Goal: Information Seeking & Learning: Learn about a topic

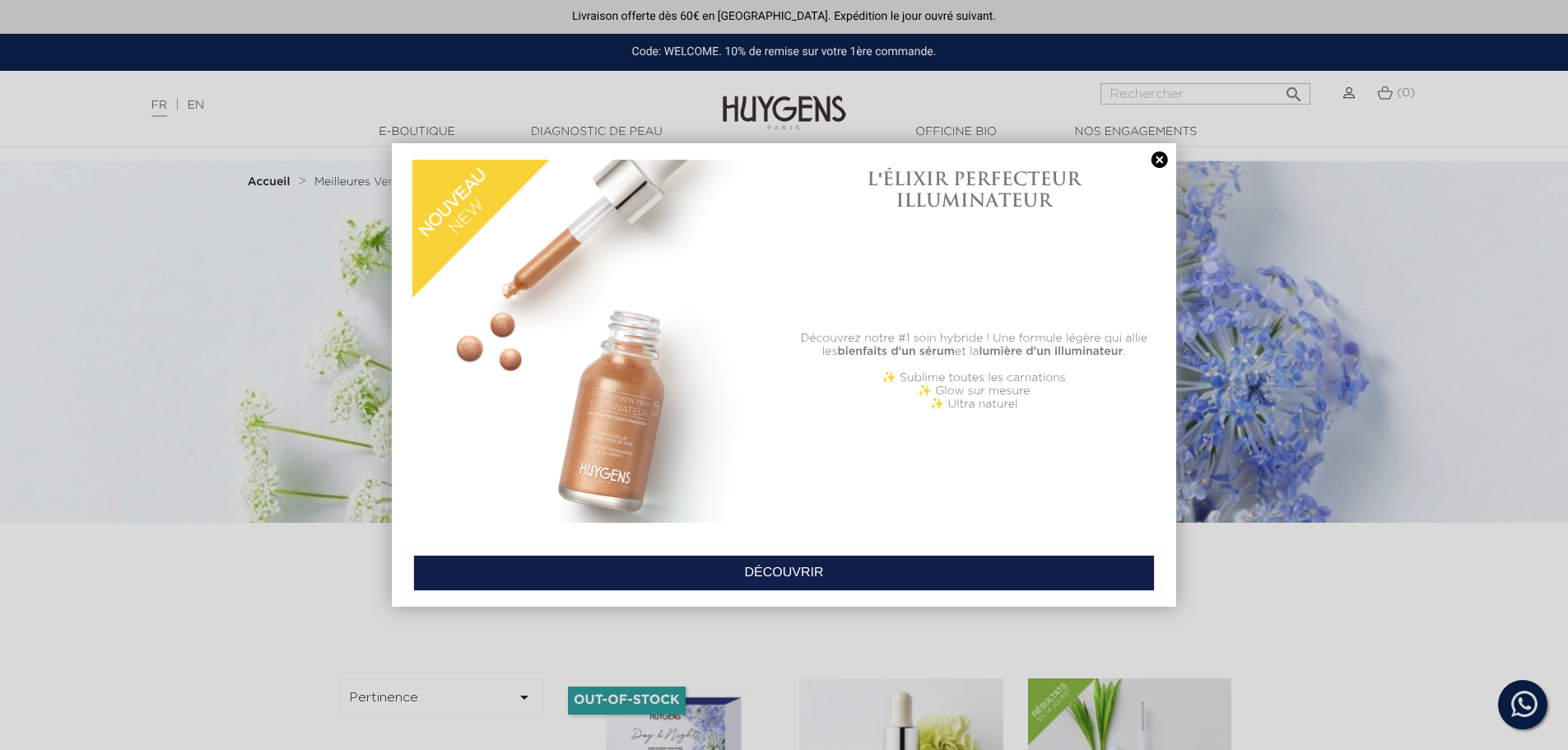
click at [1161, 153] on link at bounding box center [1160, 160] width 23 height 17
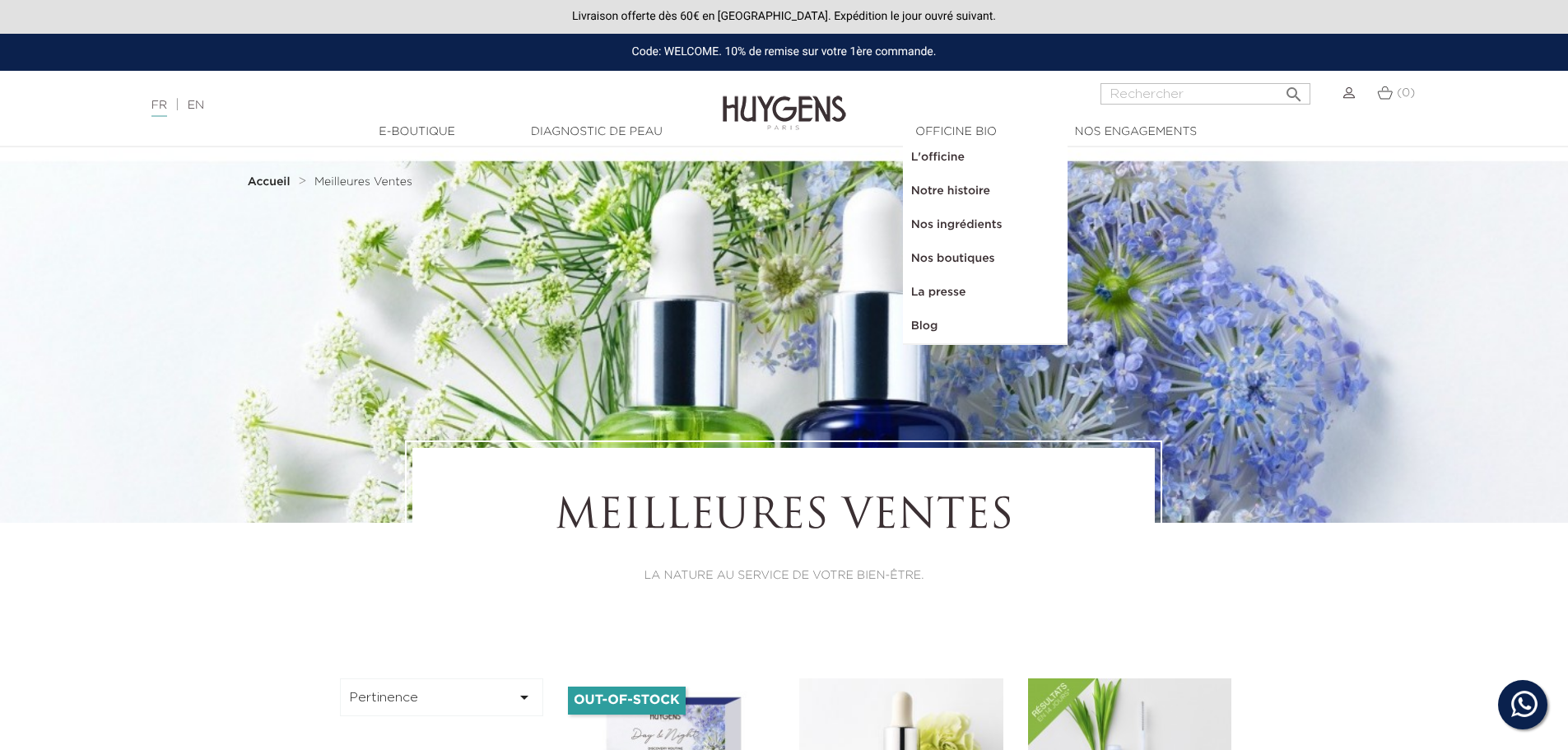
click at [969, 253] on link "Nos boutiques" at bounding box center [985, 259] width 164 height 34
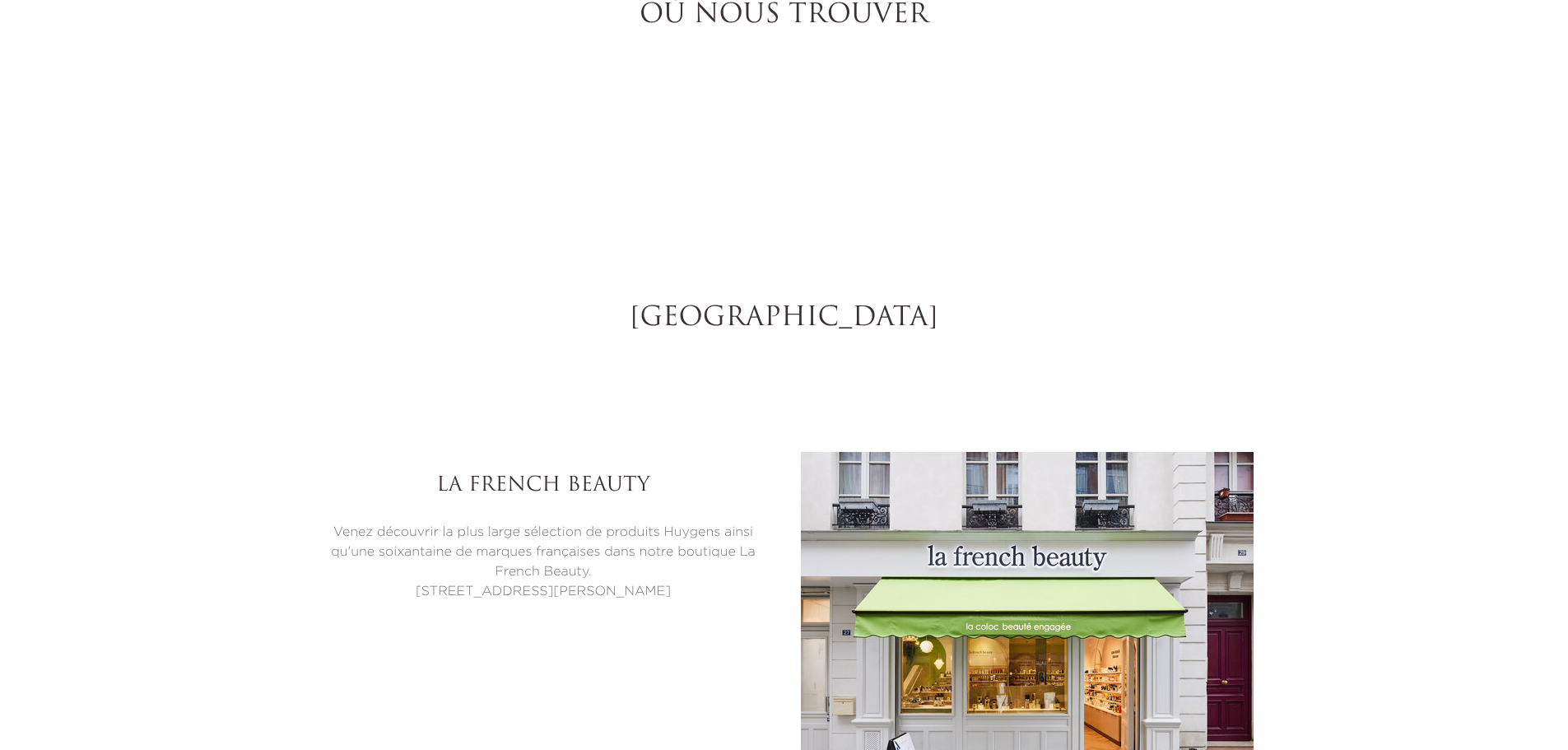
select select "FR"
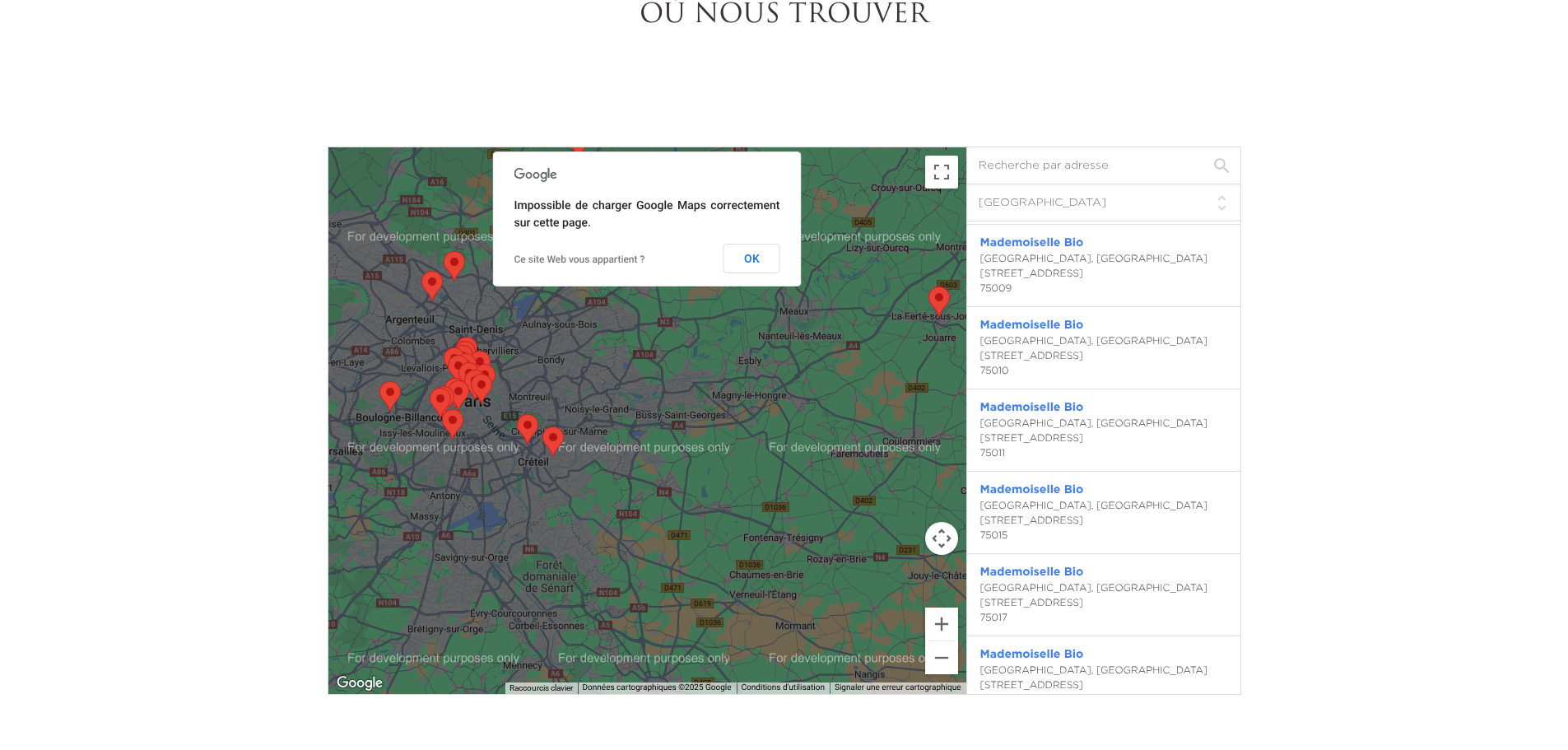
scroll to position [741, 0]
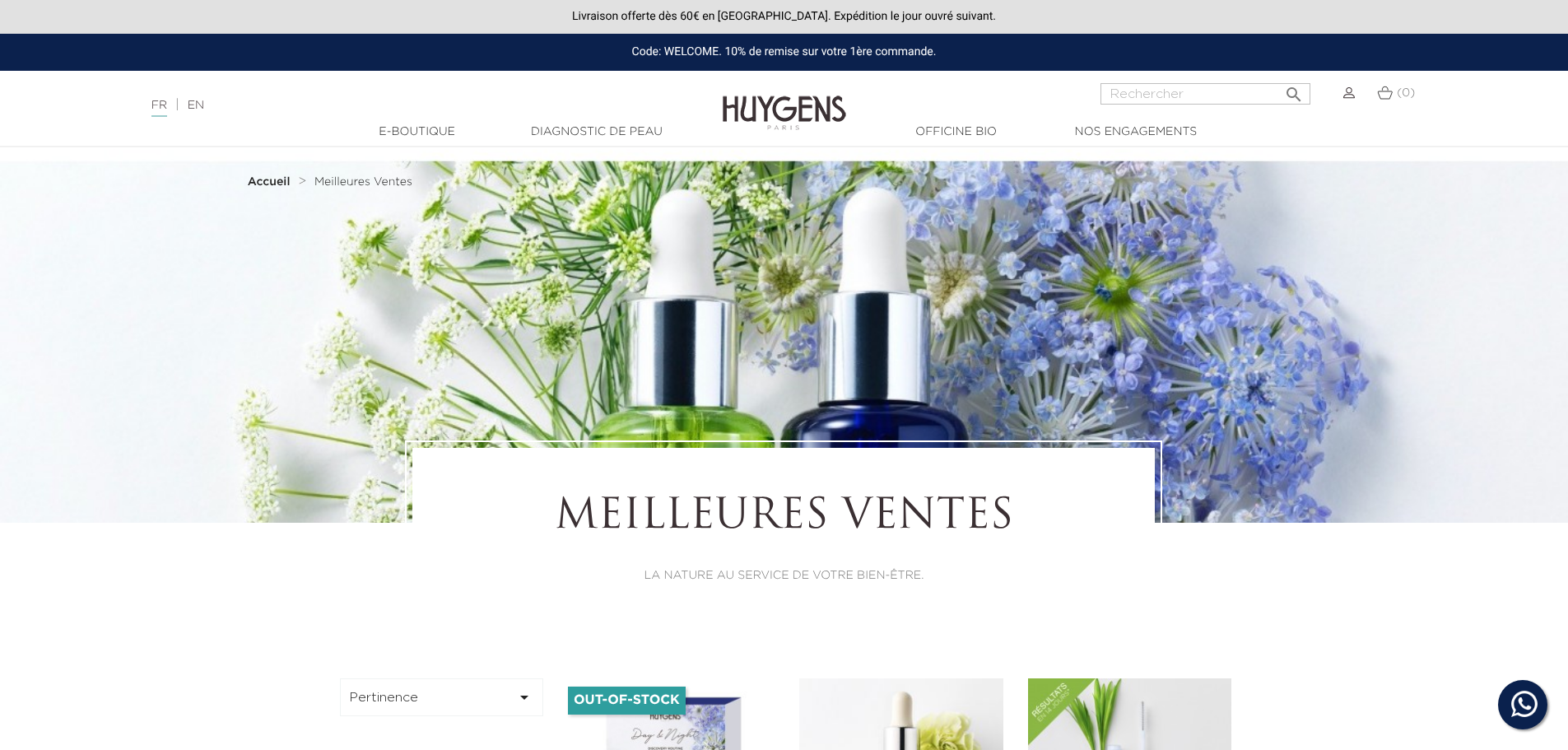
click at [548, 130] on link "Diagnostic de peau" at bounding box center [597, 132] width 164 height 17
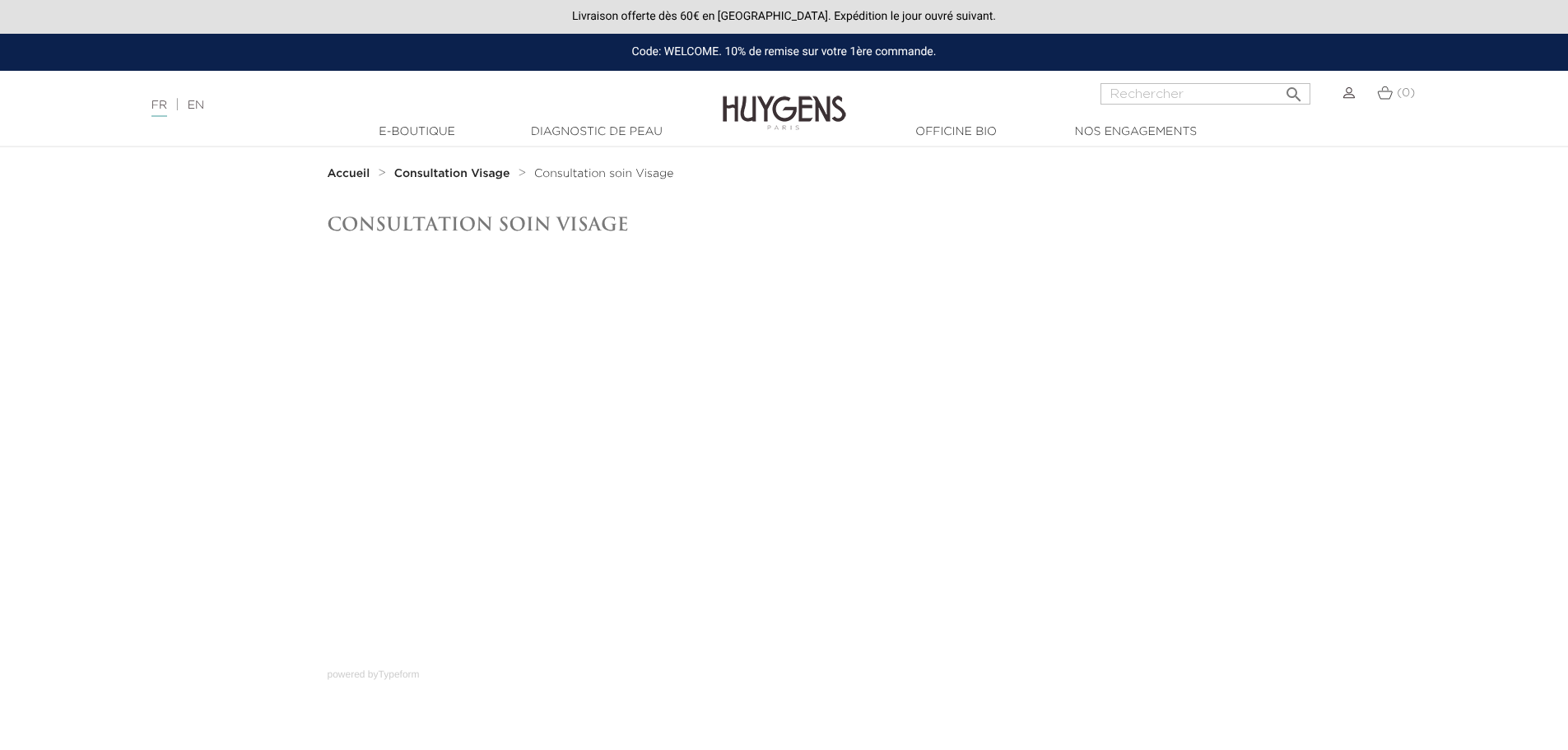
click at [794, 120] on img at bounding box center [784, 101] width 124 height 64
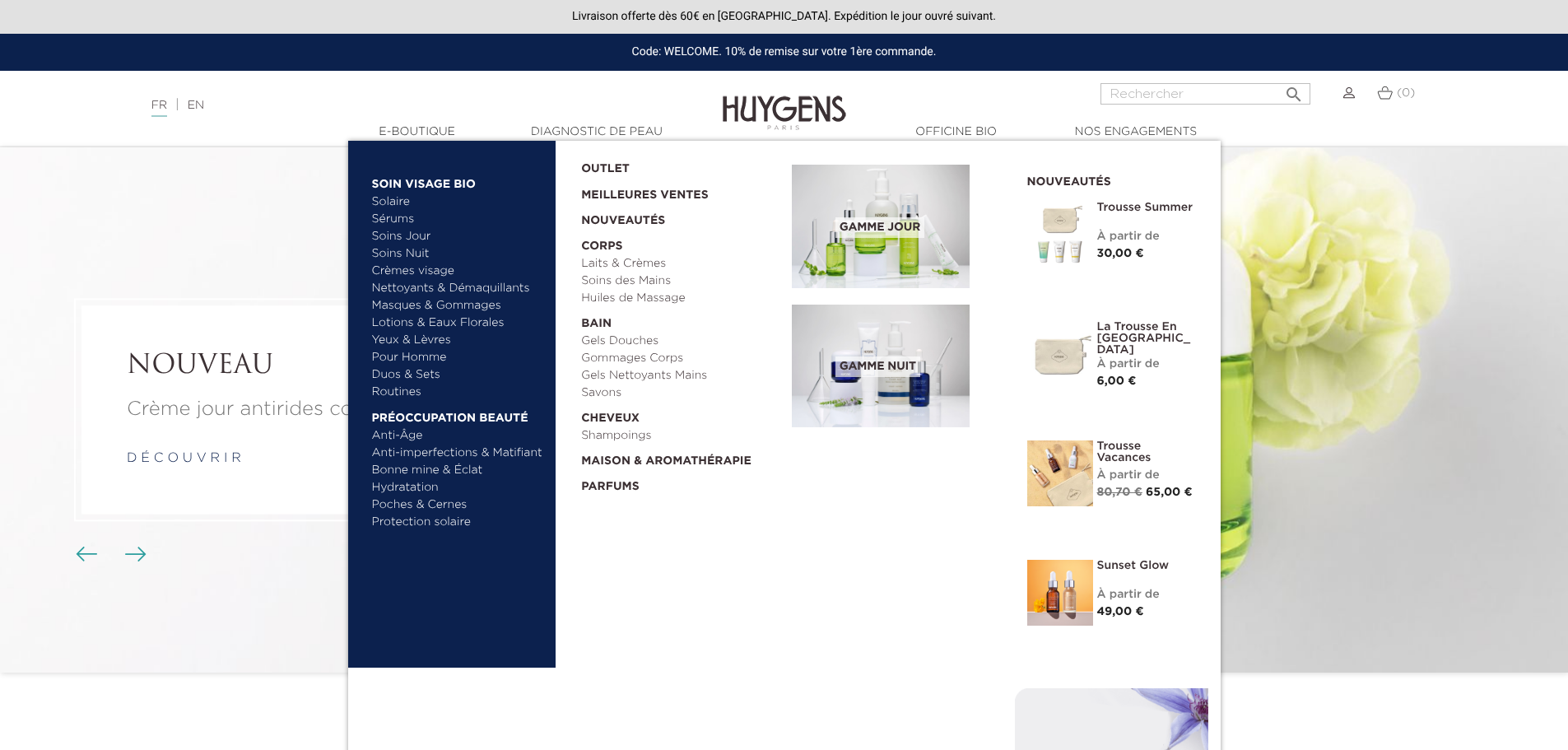
click at [414, 435] on link "Anti-Âge" at bounding box center [458, 436] width 172 height 17
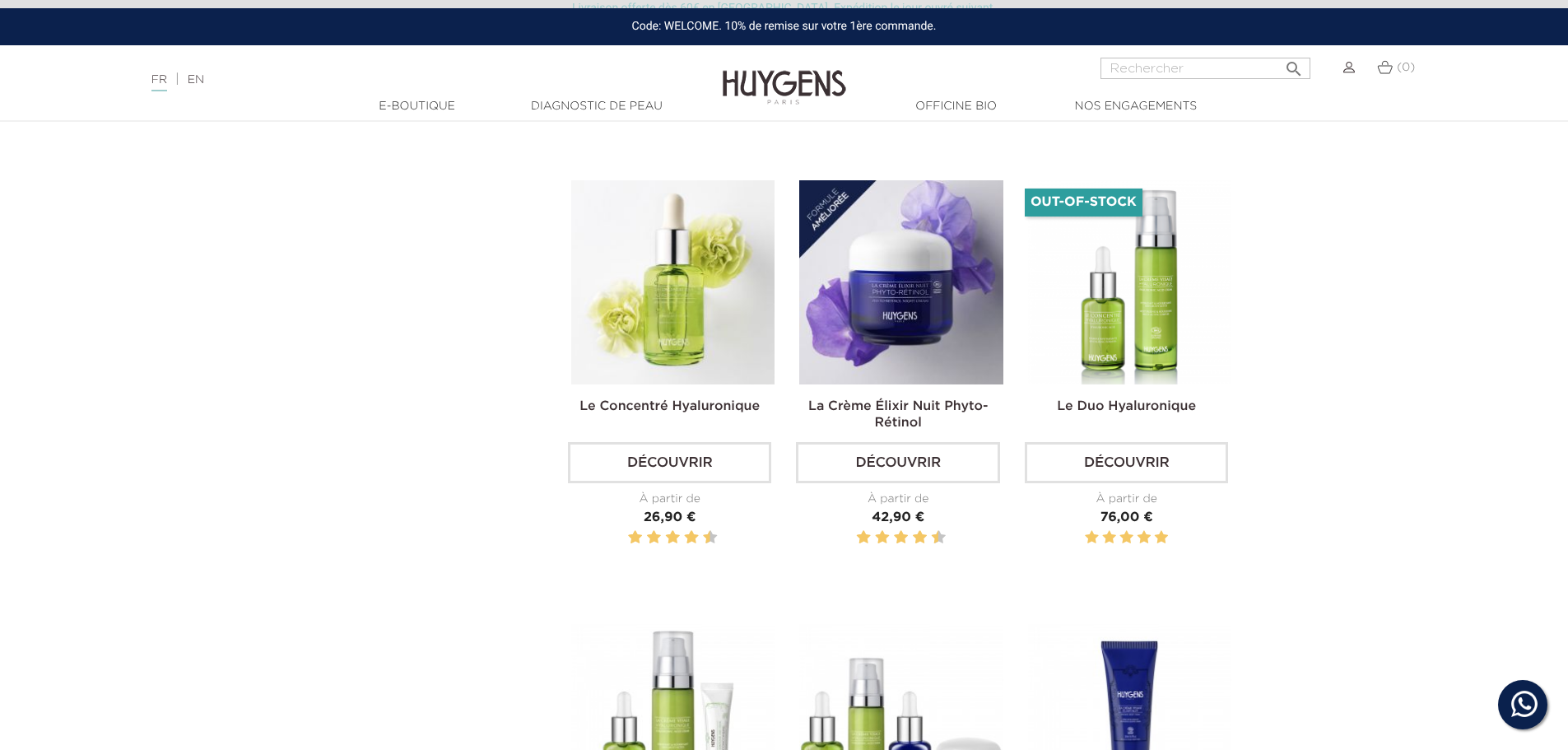
scroll to position [1647, 0]
